Goal: Transaction & Acquisition: Purchase product/service

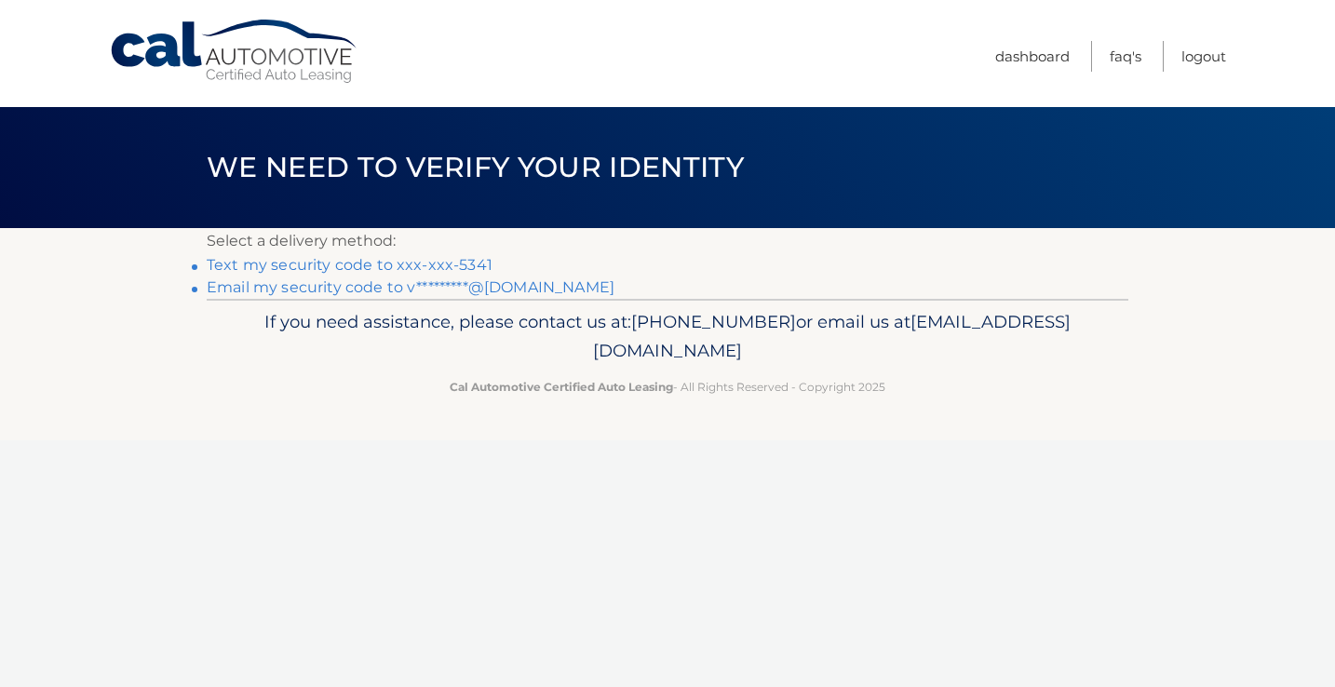
click at [435, 265] on link "Text my security code to xxx-xxx-5341" at bounding box center [350, 265] width 286 height 18
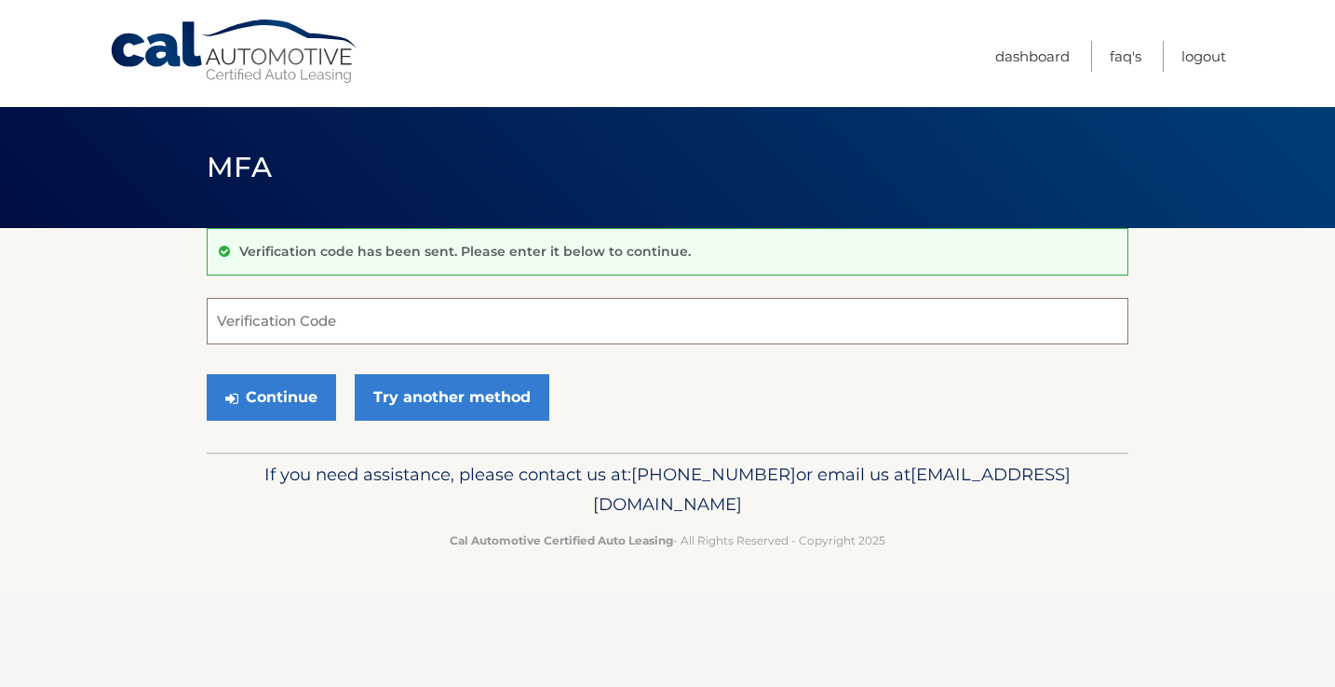
click at [352, 316] on input "Verification Code" at bounding box center [668, 321] width 922 height 47
type input "574701"
click at [289, 398] on button "Continue" at bounding box center [271, 397] width 129 height 47
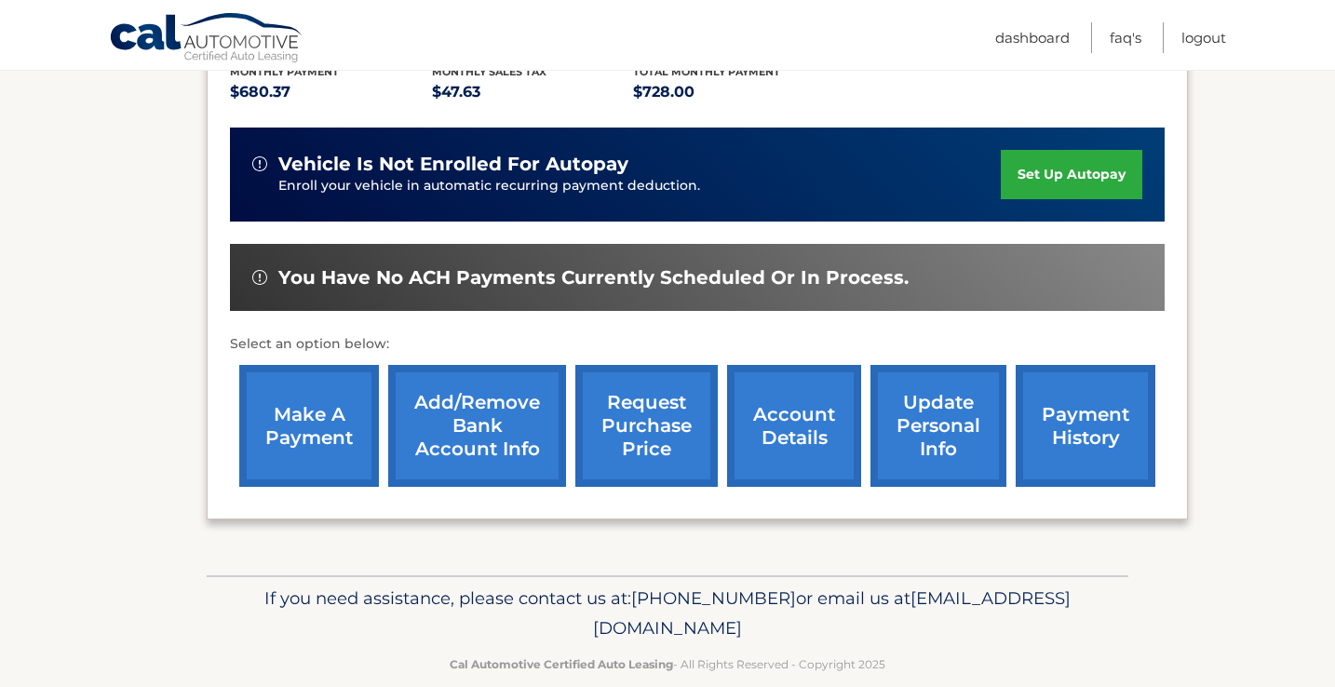
scroll to position [437, 0]
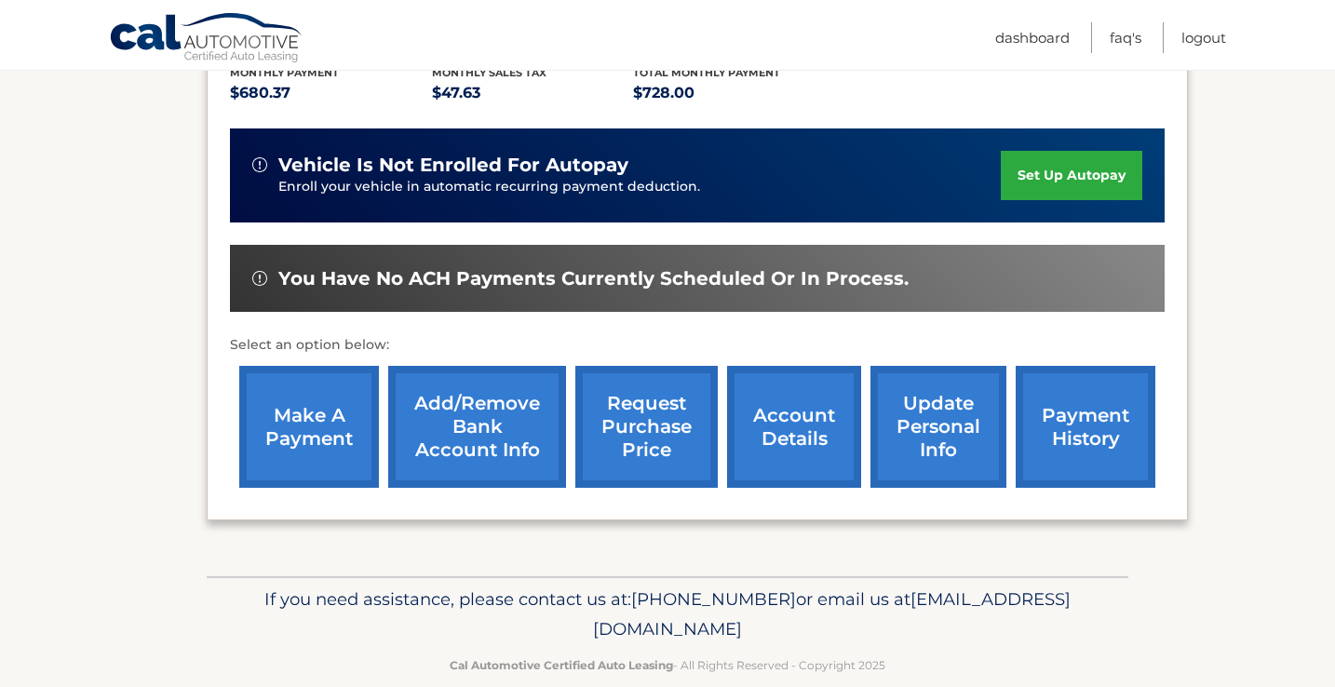
click at [338, 393] on link "make a payment" at bounding box center [309, 427] width 140 height 122
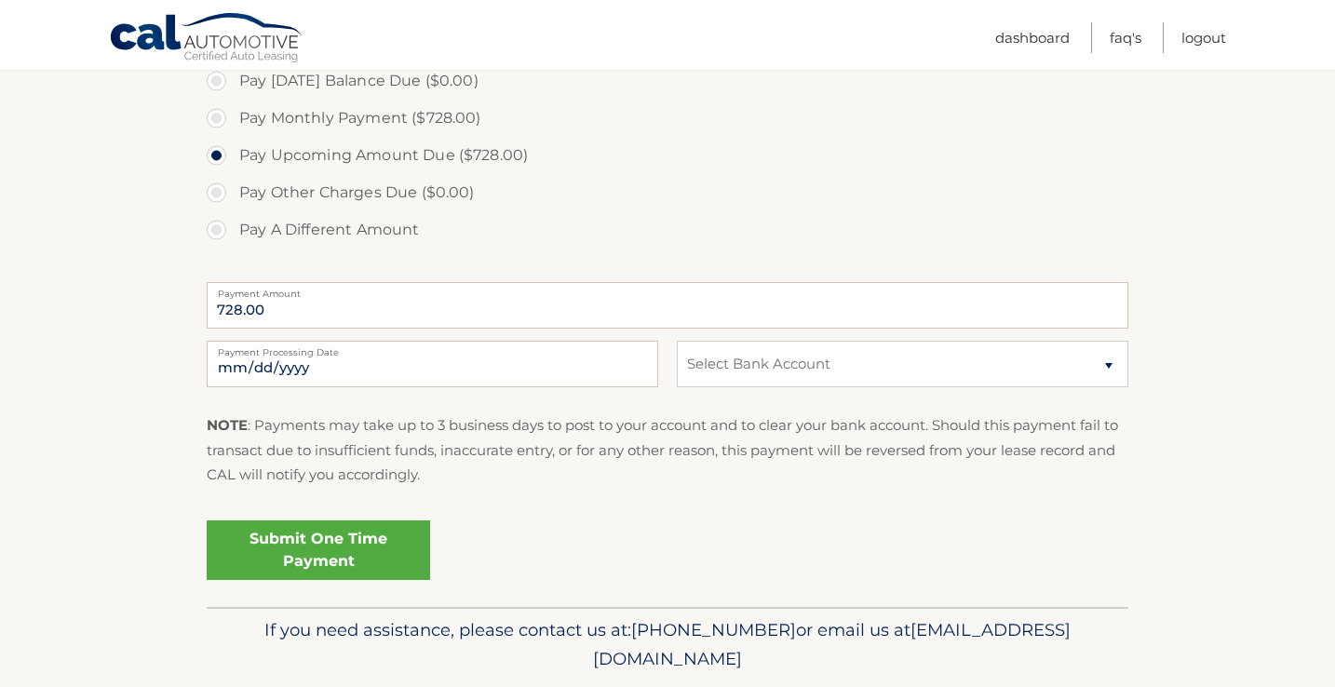
scroll to position [636, 0]
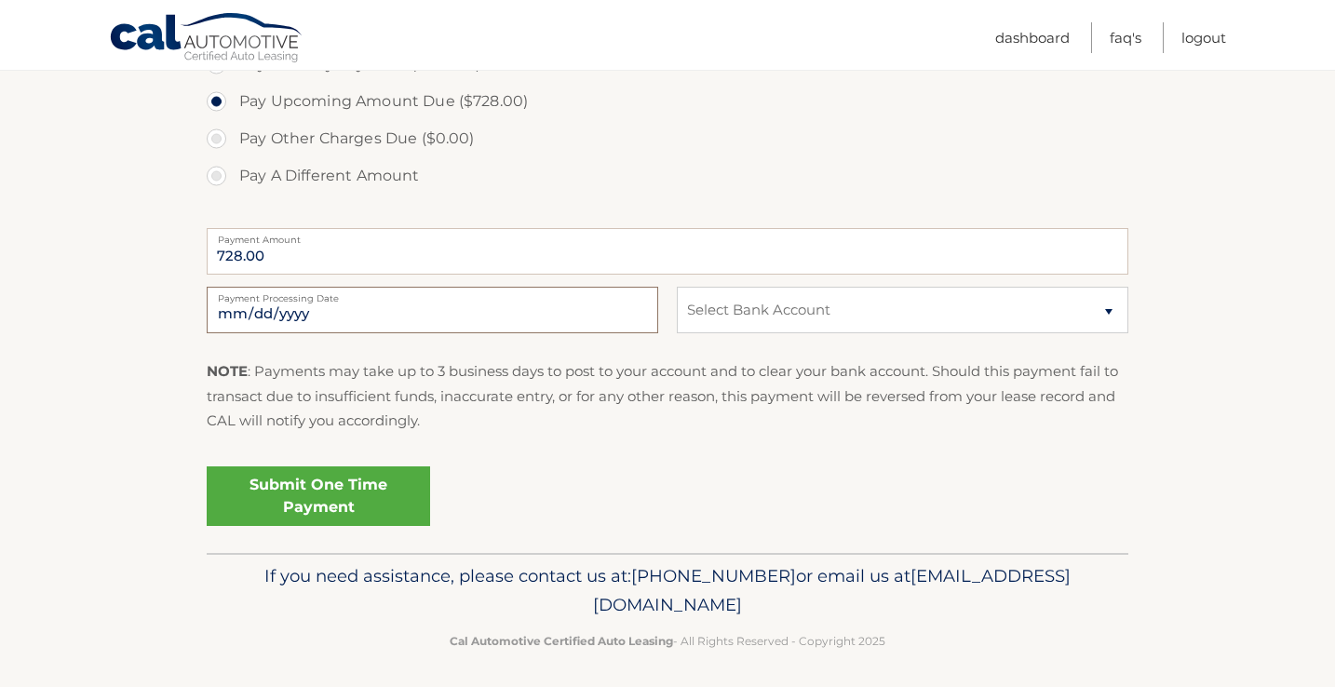
click at [359, 315] on input "2025-10-10" at bounding box center [433, 310] width 452 height 47
type input "2025-10-13"
select select "ZmQ3OWZiNGYtMWNhYy00M2MzLTkzOTgtZGExNjViN2Q1N2Iy"
click at [360, 494] on link "Submit One Time Payment" at bounding box center [319, 497] width 224 height 60
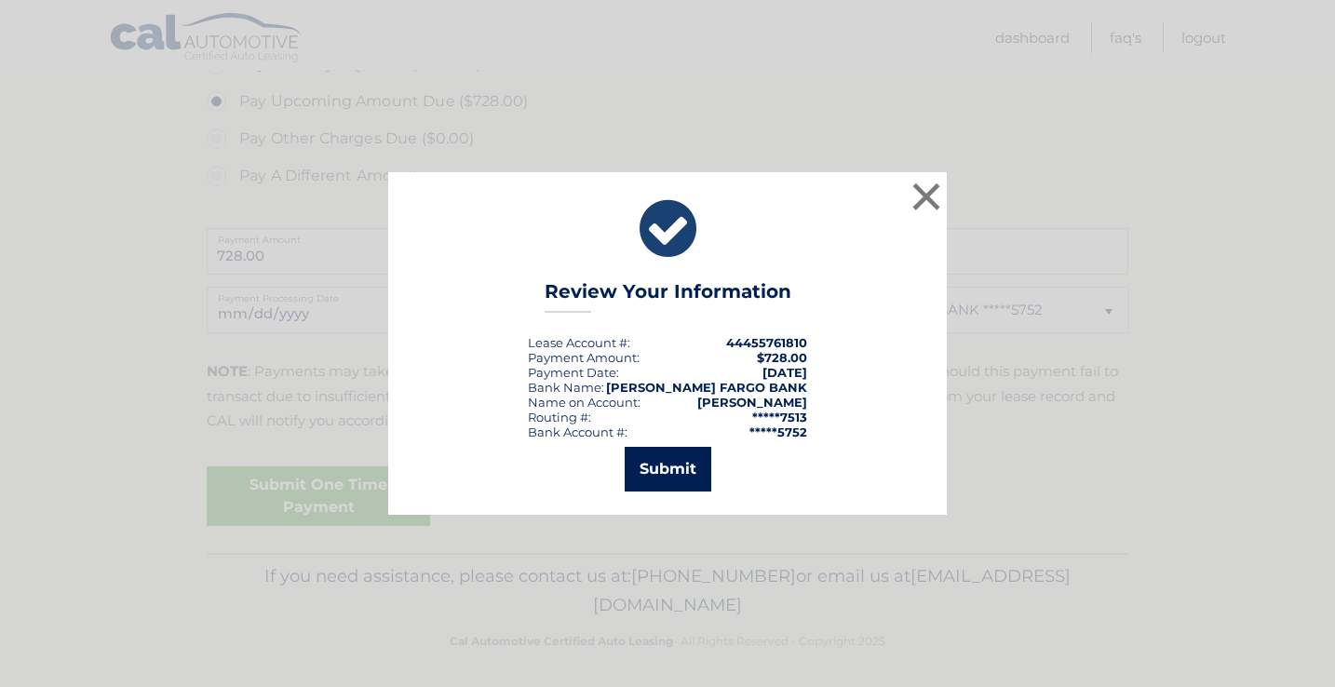
click at [666, 485] on button "Submit" at bounding box center [668, 469] width 87 height 45
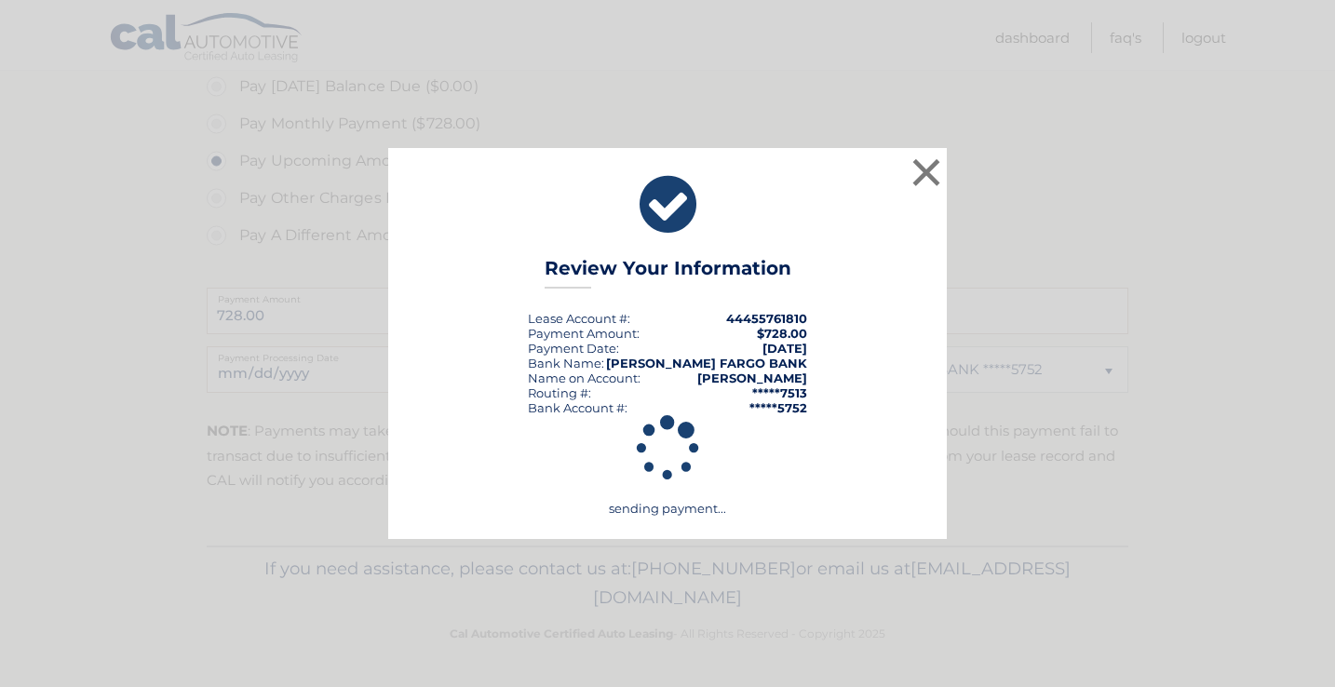
scroll to position [571, 0]
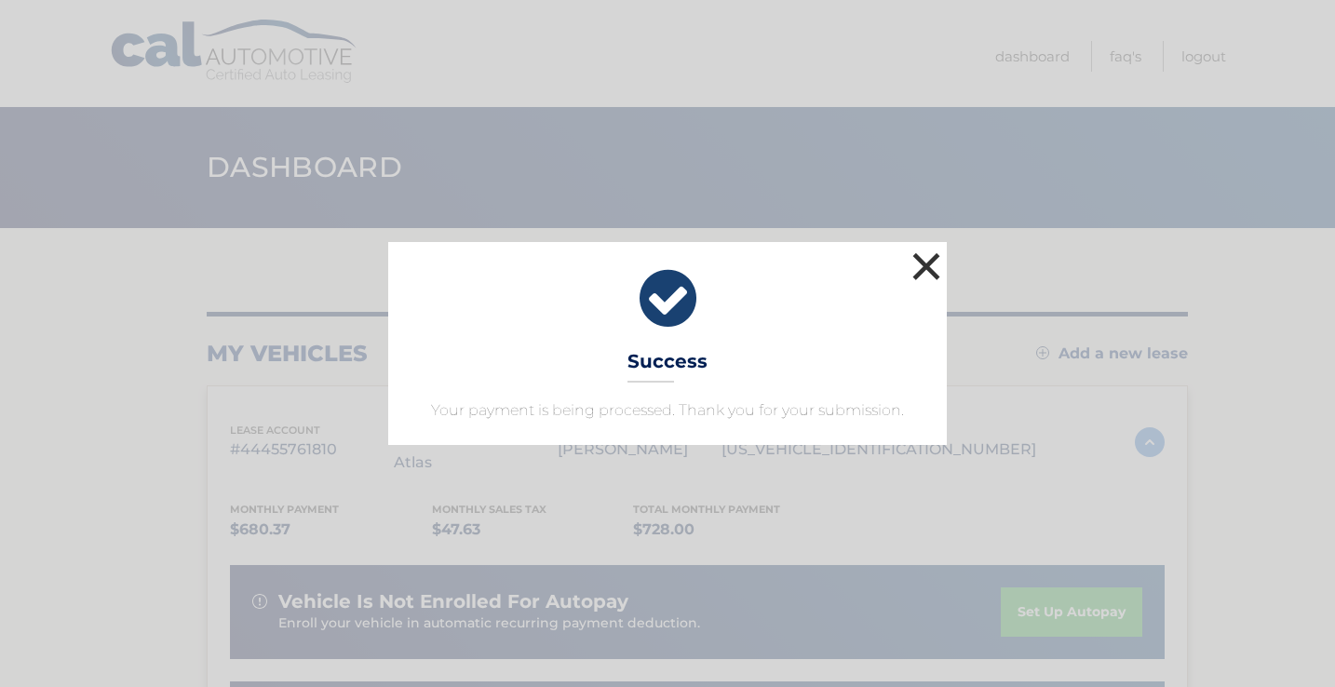
click at [926, 272] on button "×" at bounding box center [926, 266] width 37 height 37
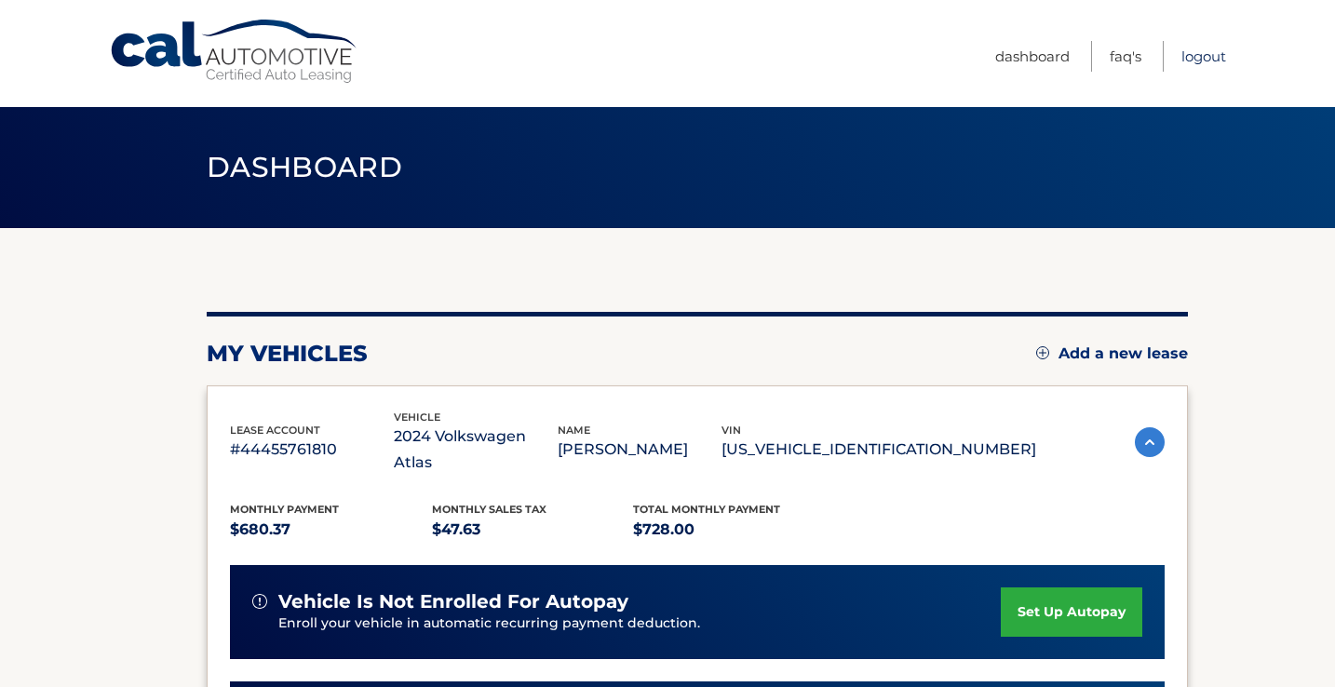
click at [1212, 60] on link "Logout" at bounding box center [1204, 56] width 45 height 31
